Goal: Task Accomplishment & Management: Use online tool/utility

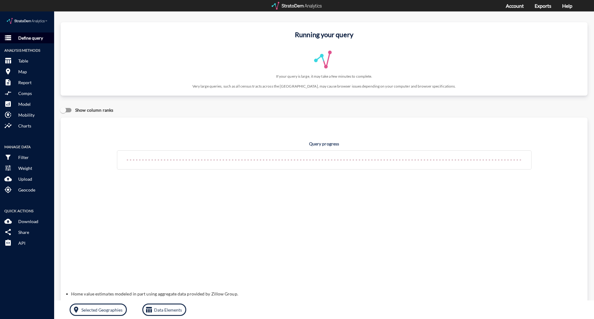
click p "Define query"
